Goal: Find specific page/section: Find specific page/section

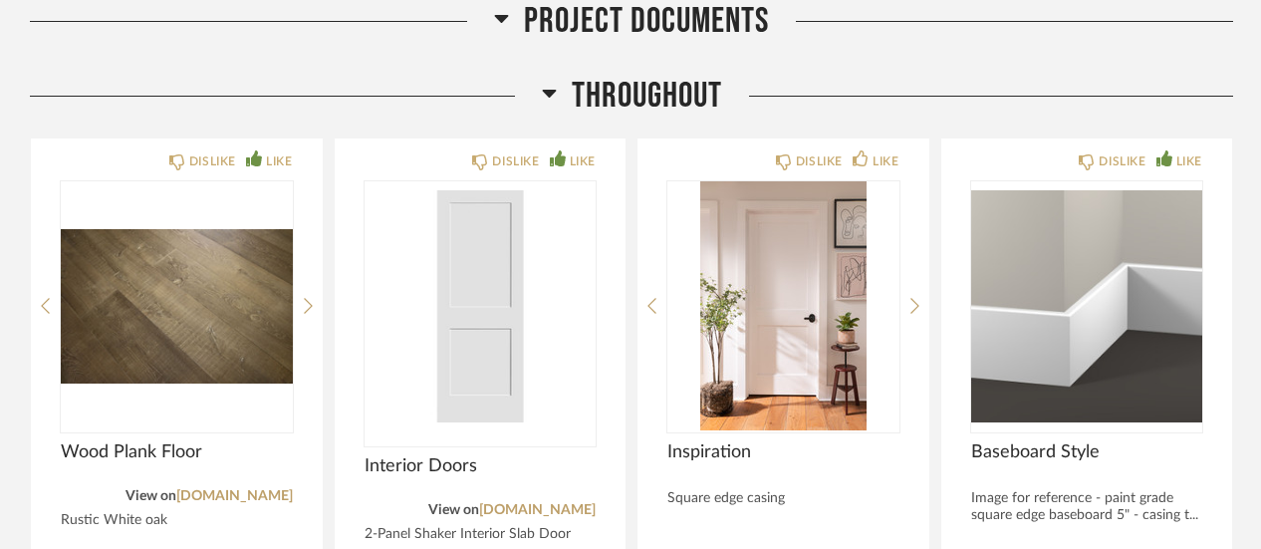
scroll to position [1065, 0]
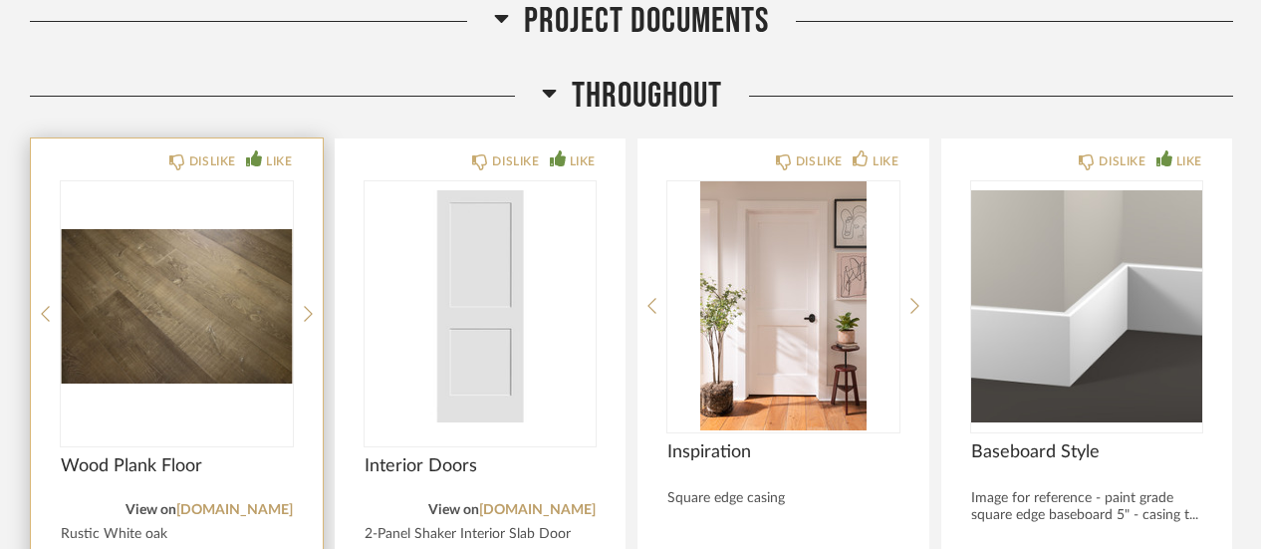
click at [199, 334] on img "0" at bounding box center [177, 305] width 232 height 249
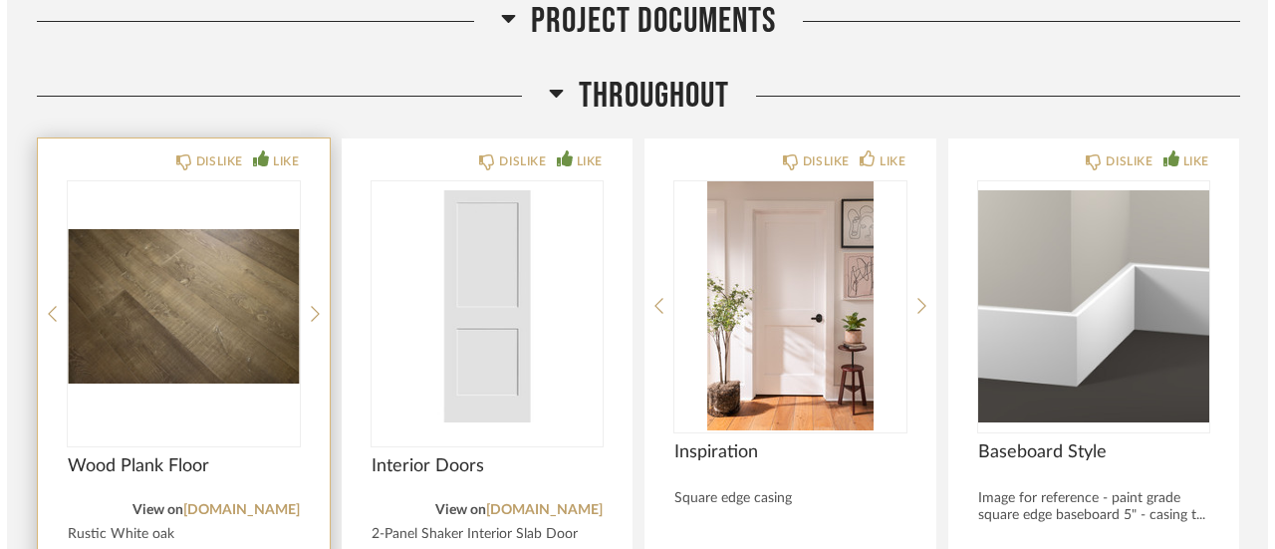
scroll to position [0, 0]
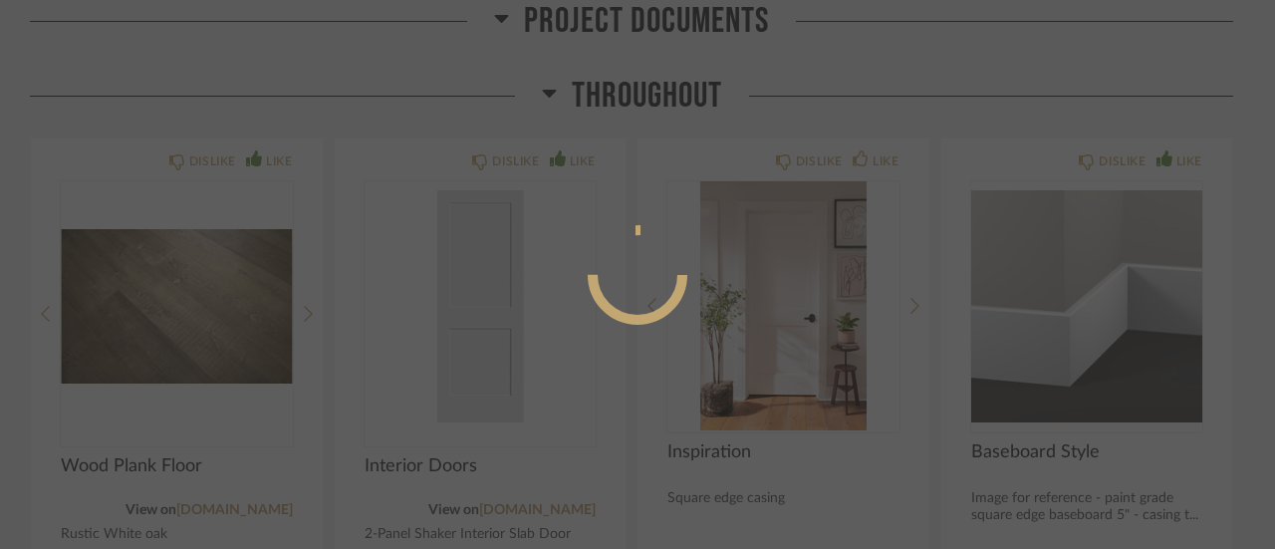
click at [942, 61] on div at bounding box center [637, 274] width 1275 height 549
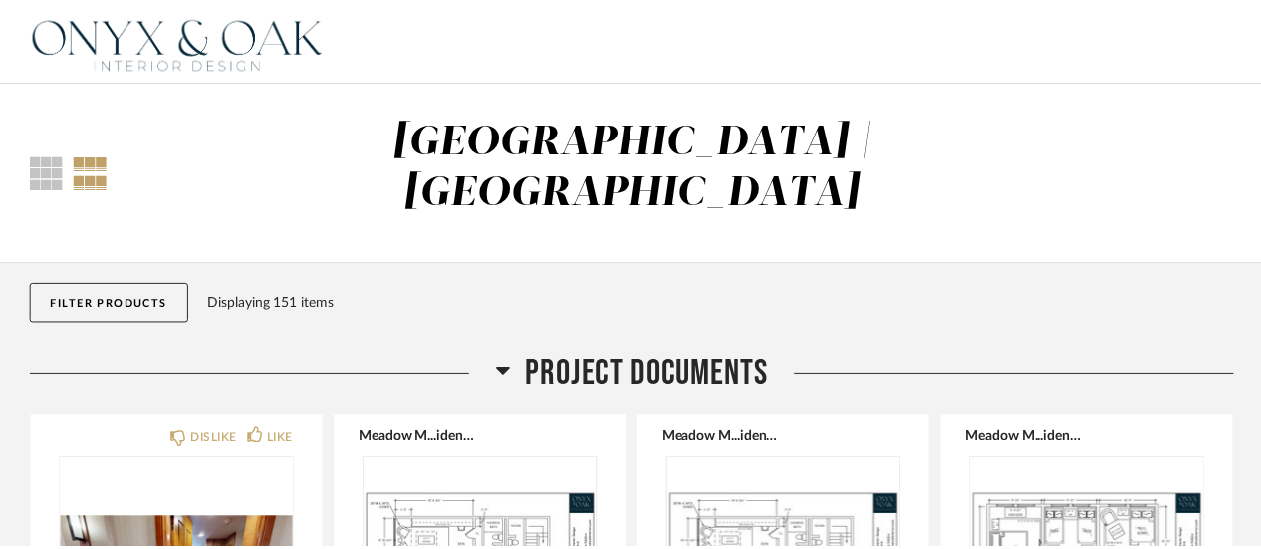
scroll to position [1065, 0]
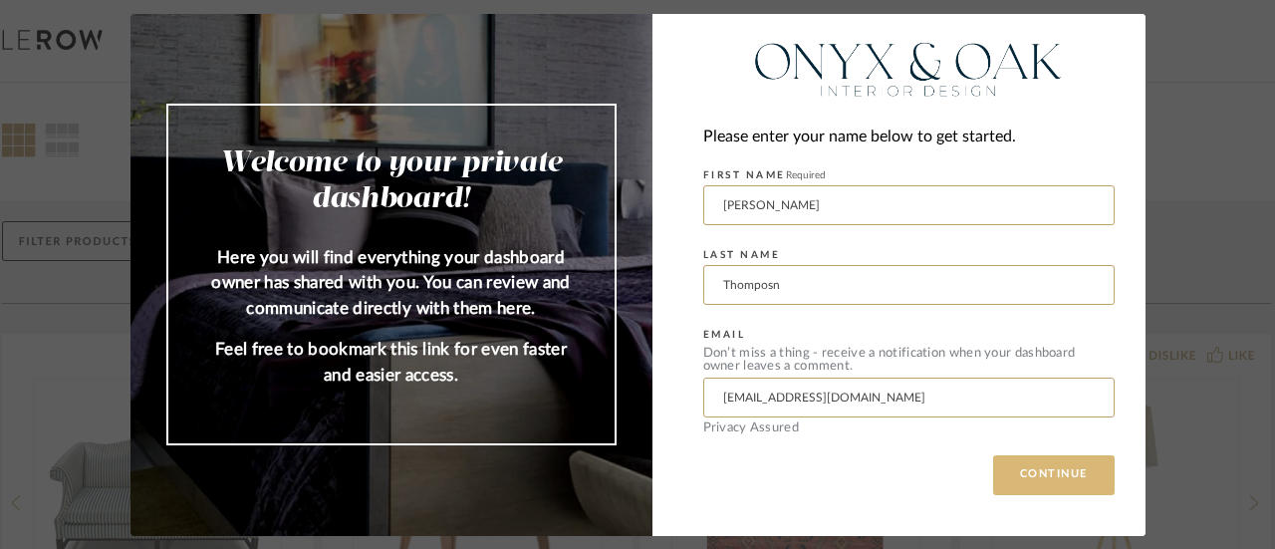
click at [1049, 479] on button "CONTINUE" at bounding box center [1053, 475] width 121 height 40
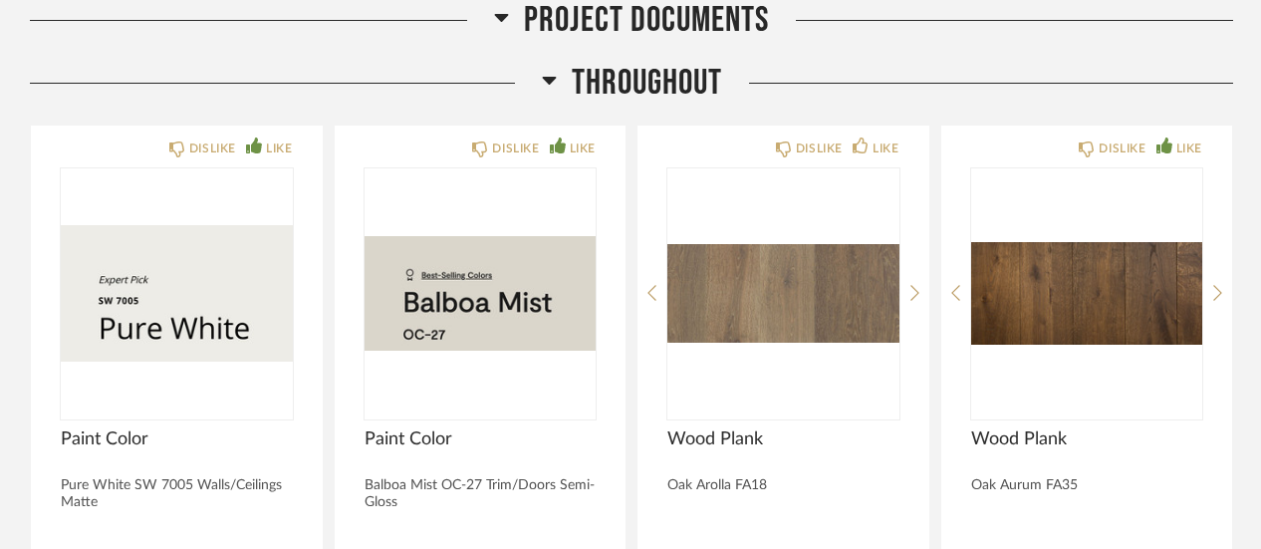
scroll to position [1062, 0]
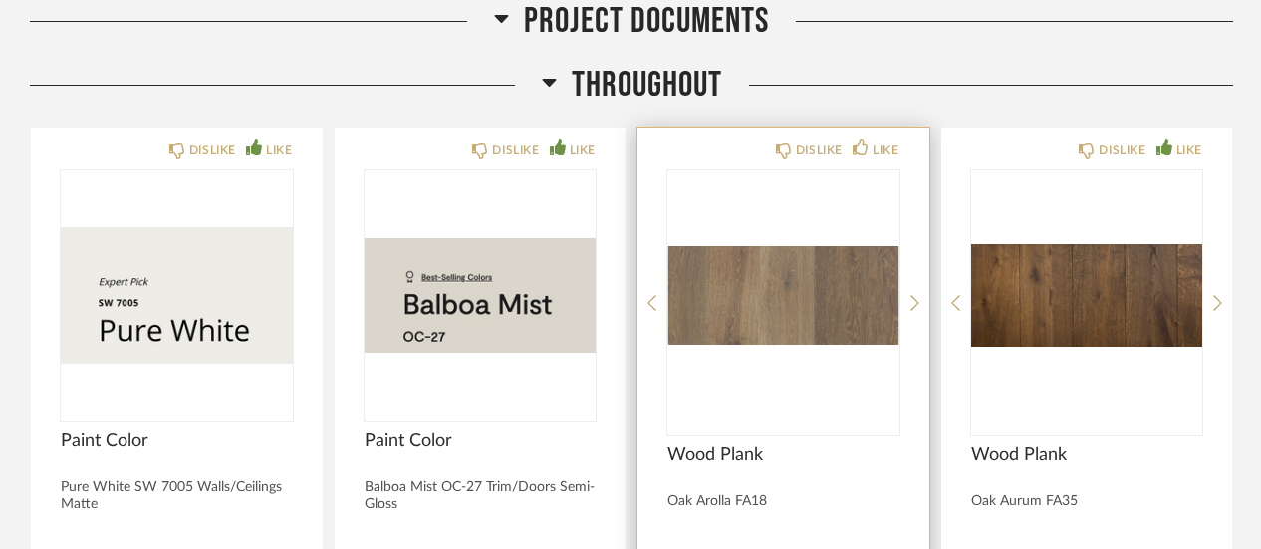
click at [803, 256] on img "0" at bounding box center [783, 294] width 232 height 249
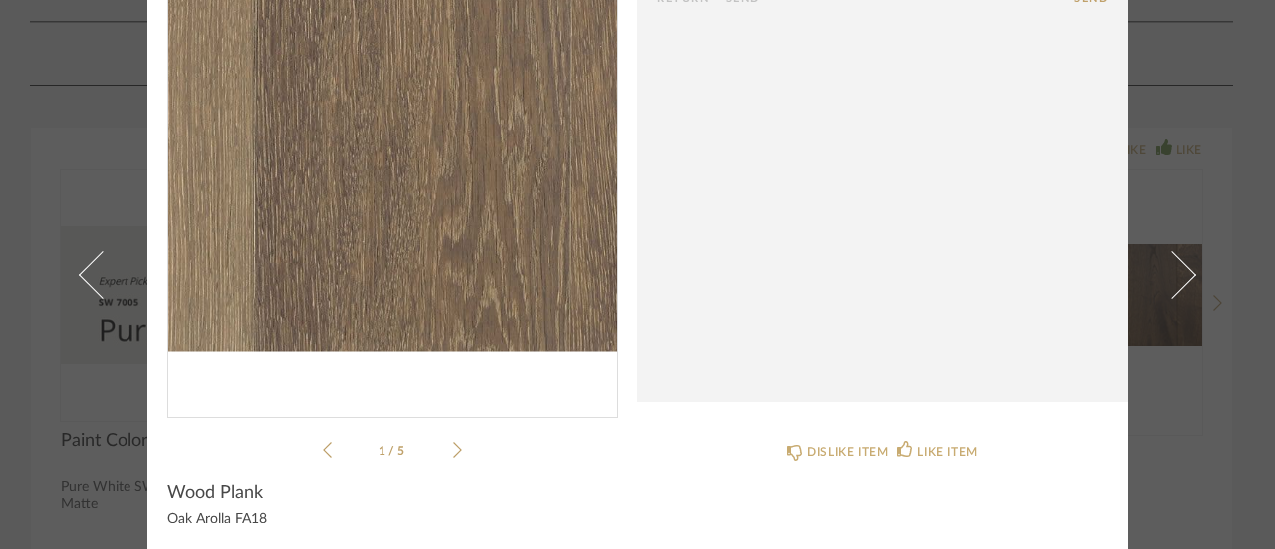
scroll to position [187, 0]
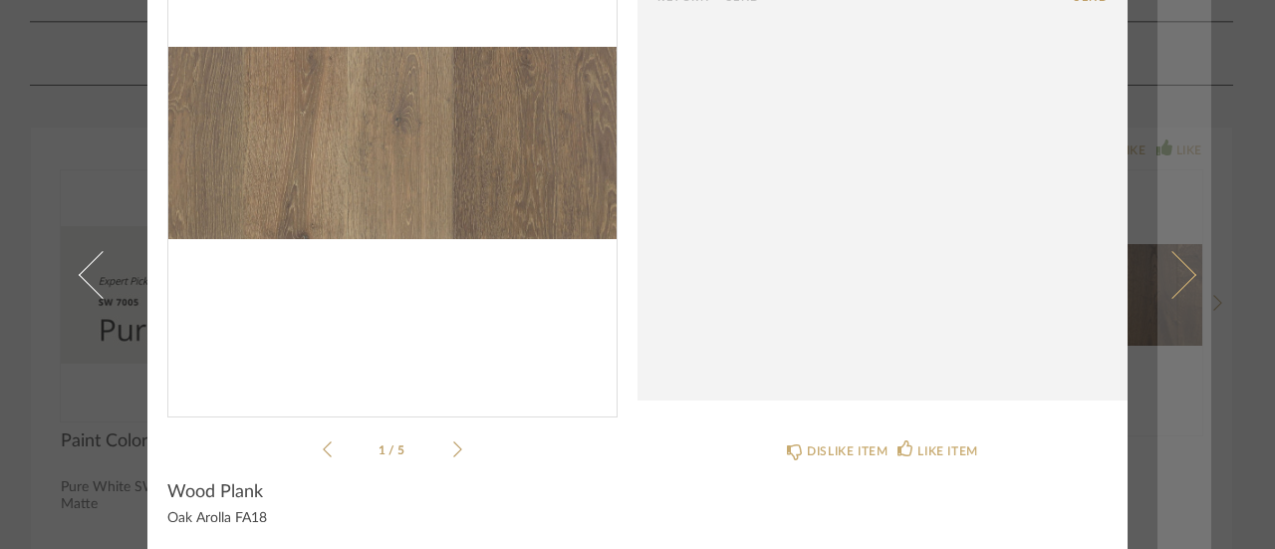
click at [1179, 80] on link at bounding box center [1184, 274] width 54 height 549
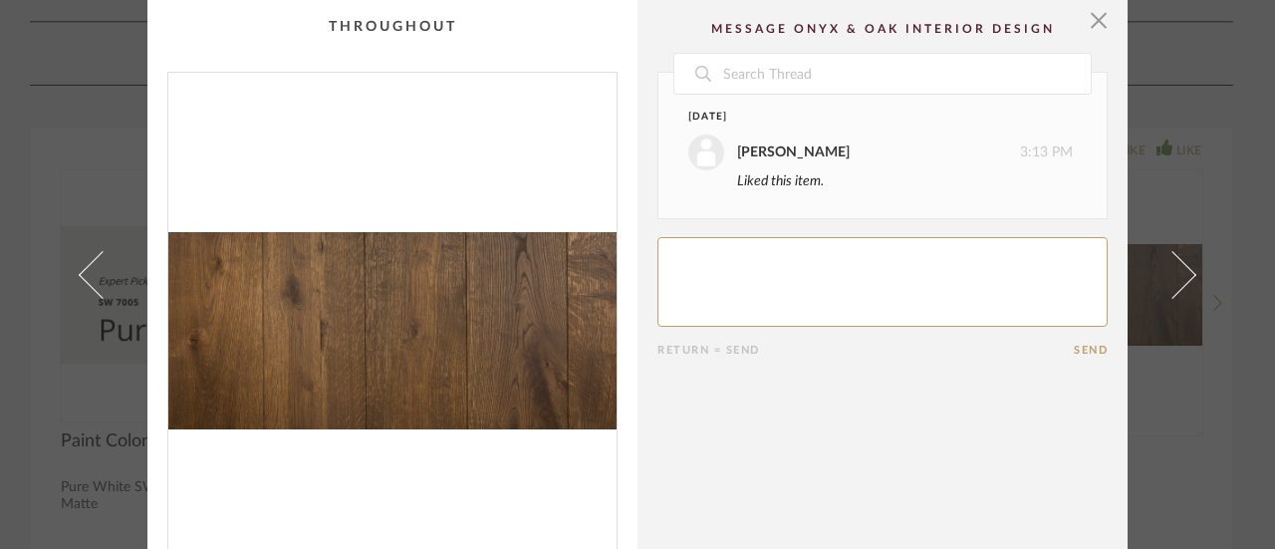
click at [1236, 83] on div "× 1 / 5 Date [DATE] [PERSON_NAME] 3:13 PM Liked this item. Return = Send Send W…" at bounding box center [637, 274] width 1275 height 549
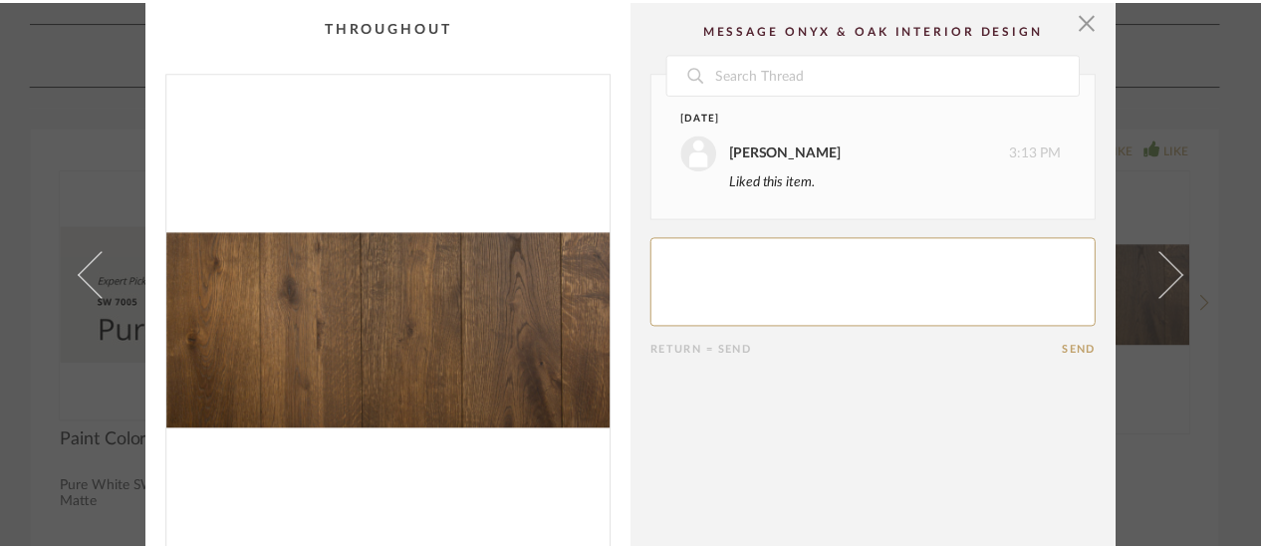
scroll to position [1062, 0]
